Goal: Information Seeking & Learning: Learn about a topic

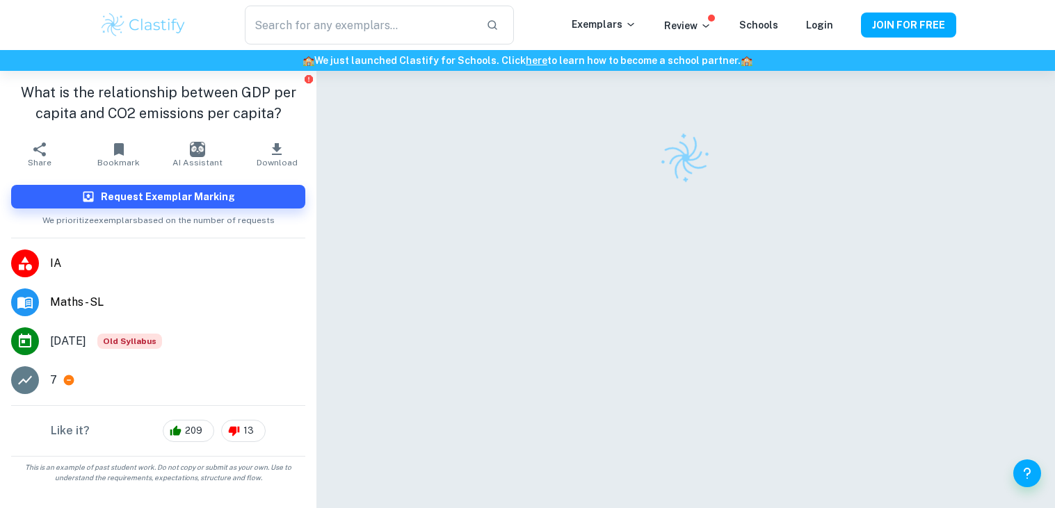
scroll to position [71, 0]
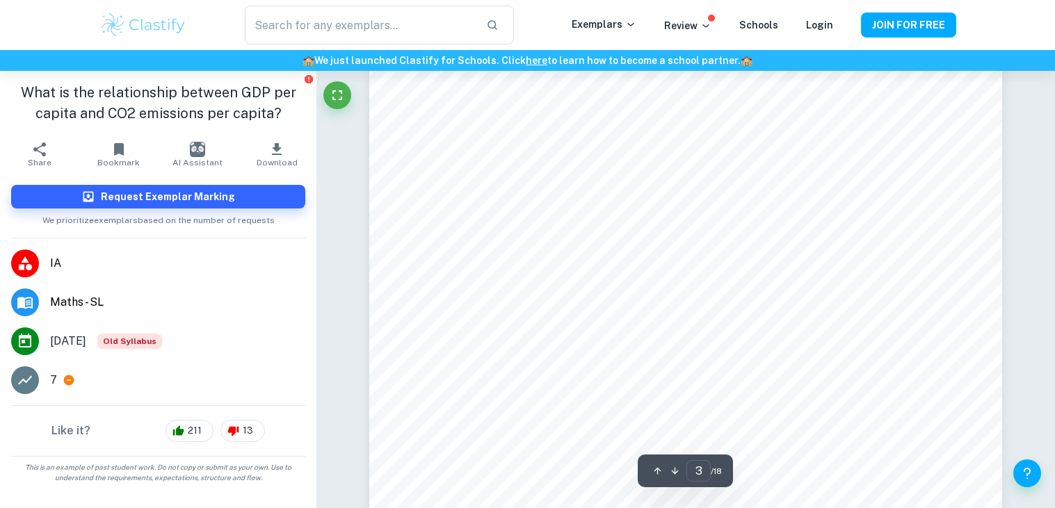
scroll to position [2062, 0]
type input "3"
